Goal: Task Accomplishment & Management: Manage account settings

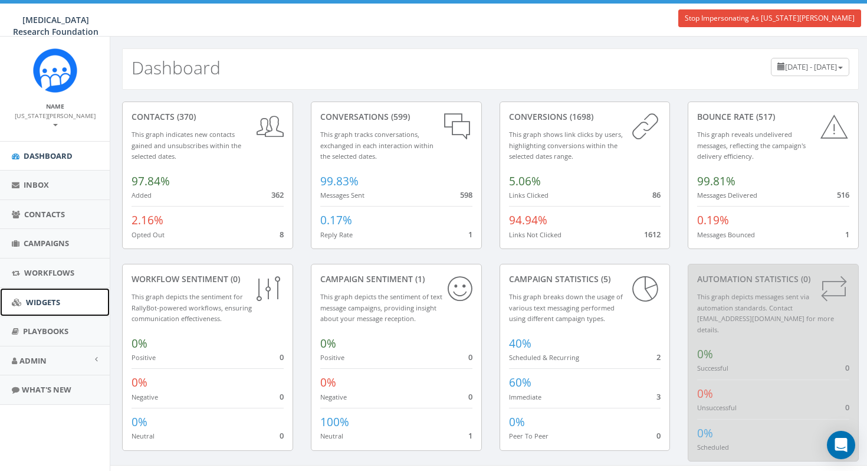
click at [52, 297] on span "Widgets" at bounding box center [43, 302] width 34 height 11
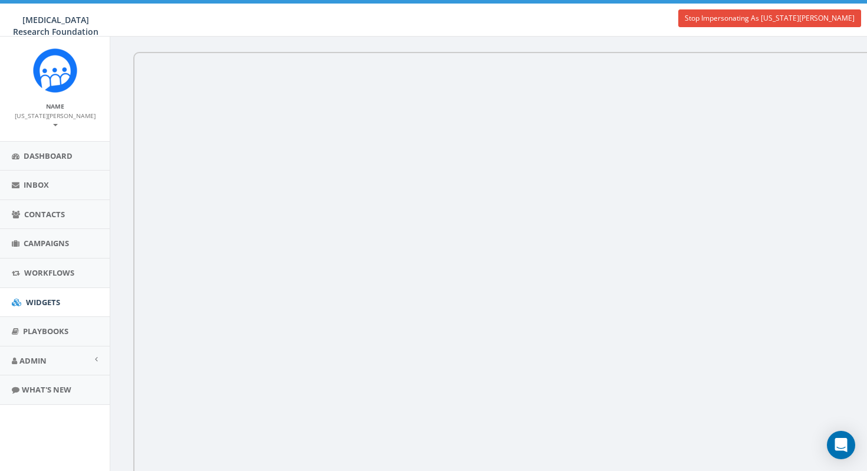
click at [58, 124] on b at bounding box center [55, 125] width 5 height 2
click at [45, 136] on link "Profile" at bounding box center [58, 143] width 93 height 15
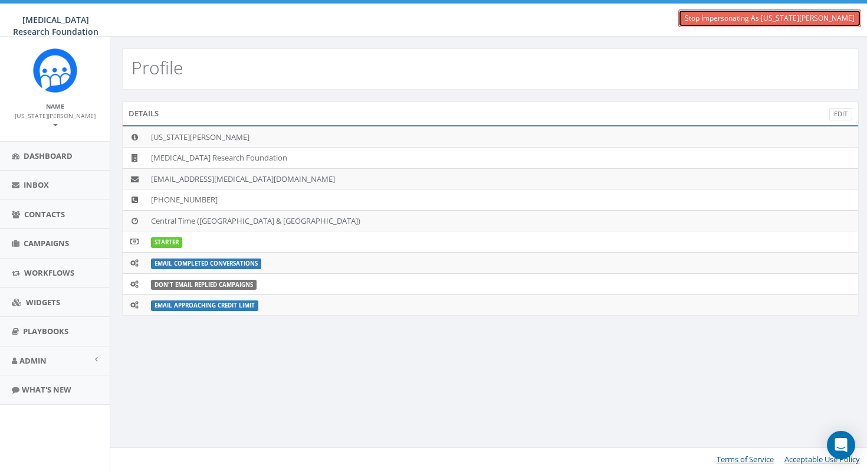
click at [815, 14] on link "Stop Impersonating As [US_STATE][PERSON_NAME]" at bounding box center [770, 18] width 183 height 18
